Goal: Book appointment/travel/reservation

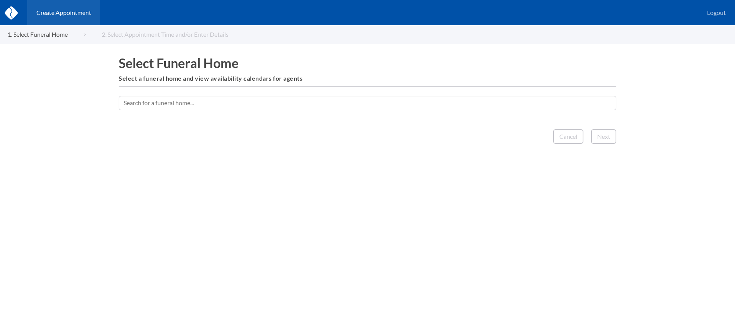
click at [326, 108] on input "text" at bounding box center [368, 103] width 498 height 14
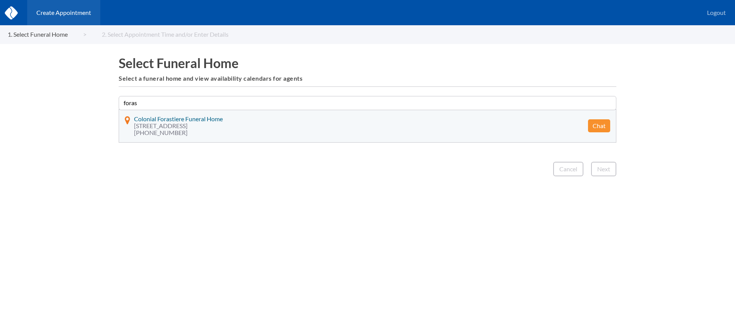
type input "foras"
click at [603, 124] on button "Chat" at bounding box center [599, 125] width 22 height 13
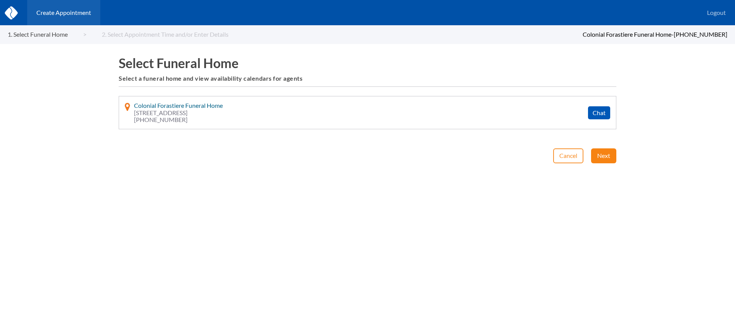
click at [606, 158] on button "Next" at bounding box center [603, 156] width 25 height 15
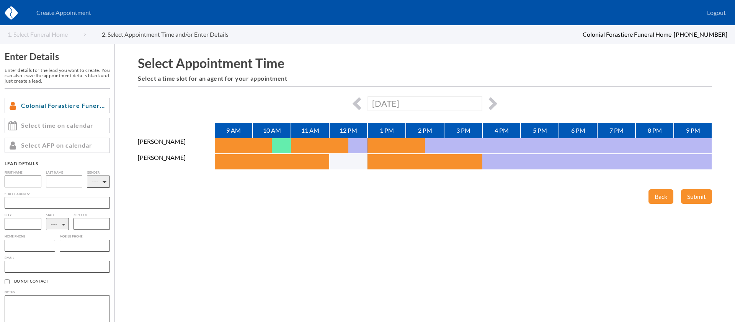
click at [498, 101] on div "[DATE]" at bounding box center [425, 103] width 574 height 15
click at [490, 103] on button "button" at bounding box center [490, 103] width 13 height 13
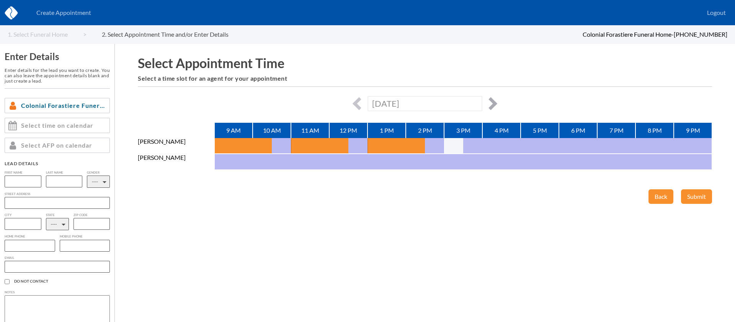
click at [490, 104] on button "button" at bounding box center [490, 103] width 13 height 13
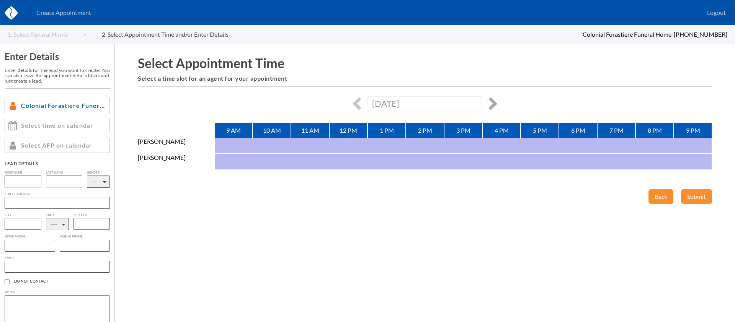
click at [490, 104] on button "button" at bounding box center [490, 103] width 13 height 13
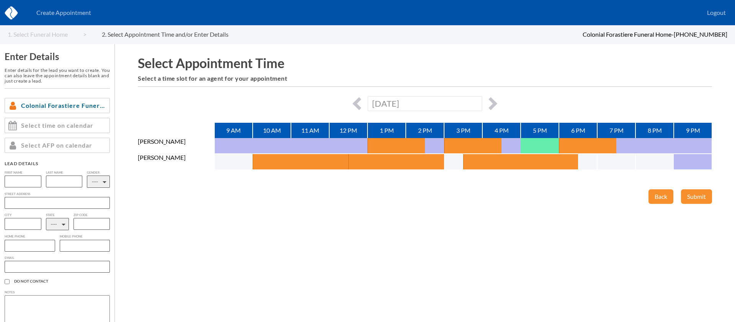
click at [498, 103] on div "[DATE]" at bounding box center [425, 103] width 574 height 15
click at [494, 102] on button "button" at bounding box center [490, 103] width 13 height 13
type input "[DATE]"
